Goal: Task Accomplishment & Management: Use online tool/utility

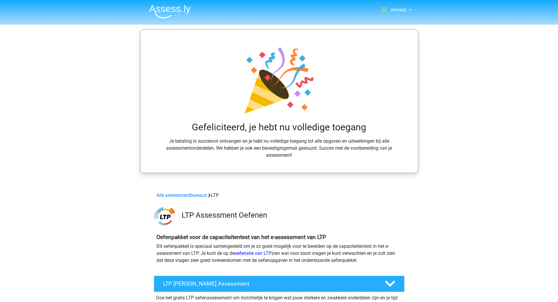
click at [406, 38] on div "Gefeliciteerd, je hebt nu volledige toegang Je betaling is succesvol ontvangen …" at bounding box center [279, 101] width 278 height 144
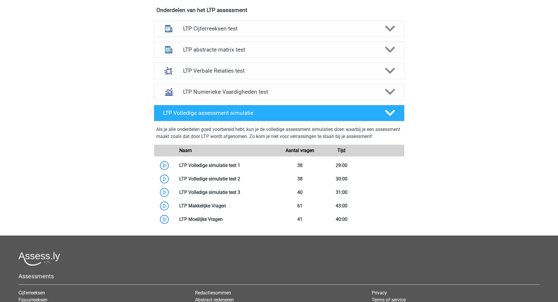
scroll to position [356, 0]
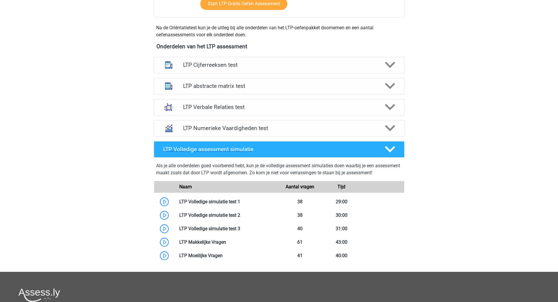
click at [390, 151] on polygon at bounding box center [390, 149] width 10 height 6
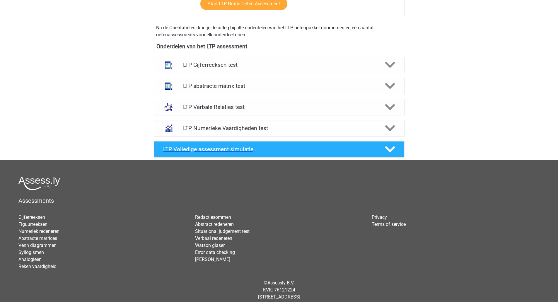
click at [390, 151] on polygon at bounding box center [390, 149] width 10 height 6
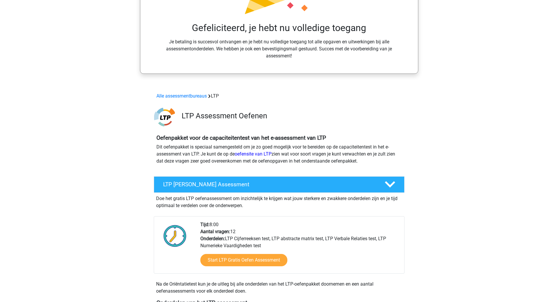
scroll to position [0, 0]
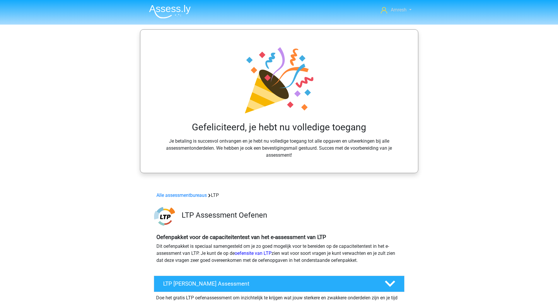
click at [409, 7] on link "Amresh" at bounding box center [396, 9] width 35 height 7
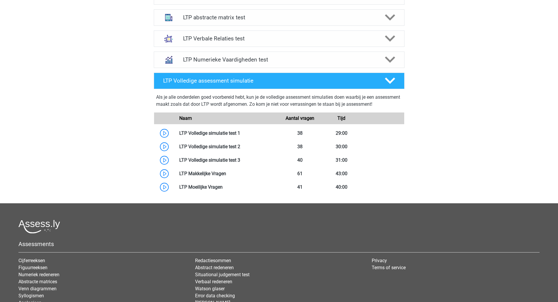
scroll to position [448, 0]
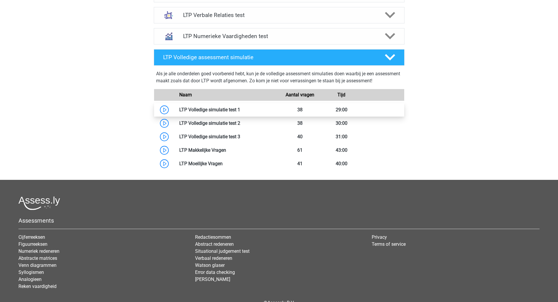
click at [240, 108] on link at bounding box center [240, 110] width 0 height 6
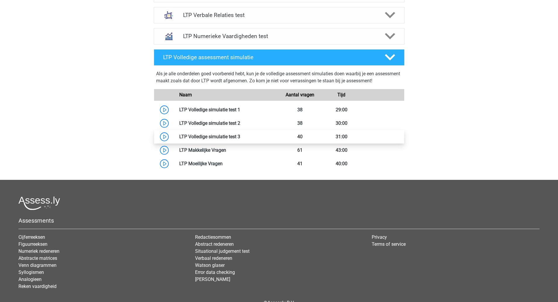
click at [240, 138] on link at bounding box center [240, 137] width 0 height 6
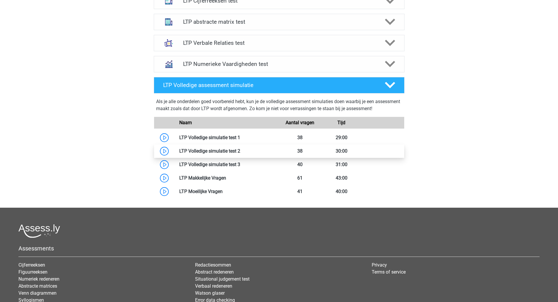
scroll to position [419, 0]
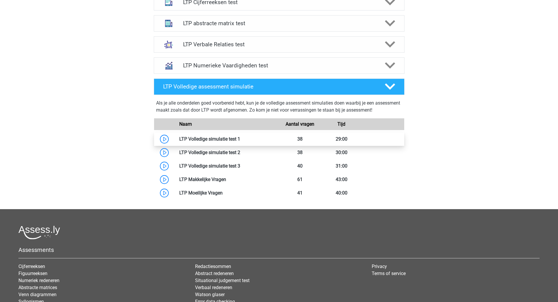
click at [240, 138] on link at bounding box center [240, 139] width 0 height 6
